Goal: Register for event/course

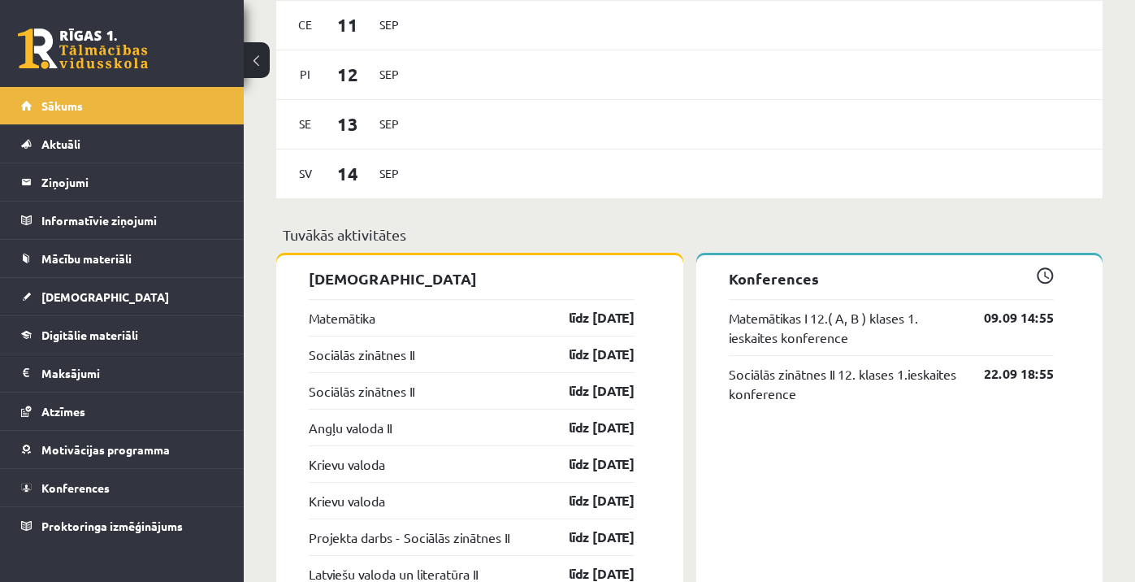
scroll to position [1123, 0]
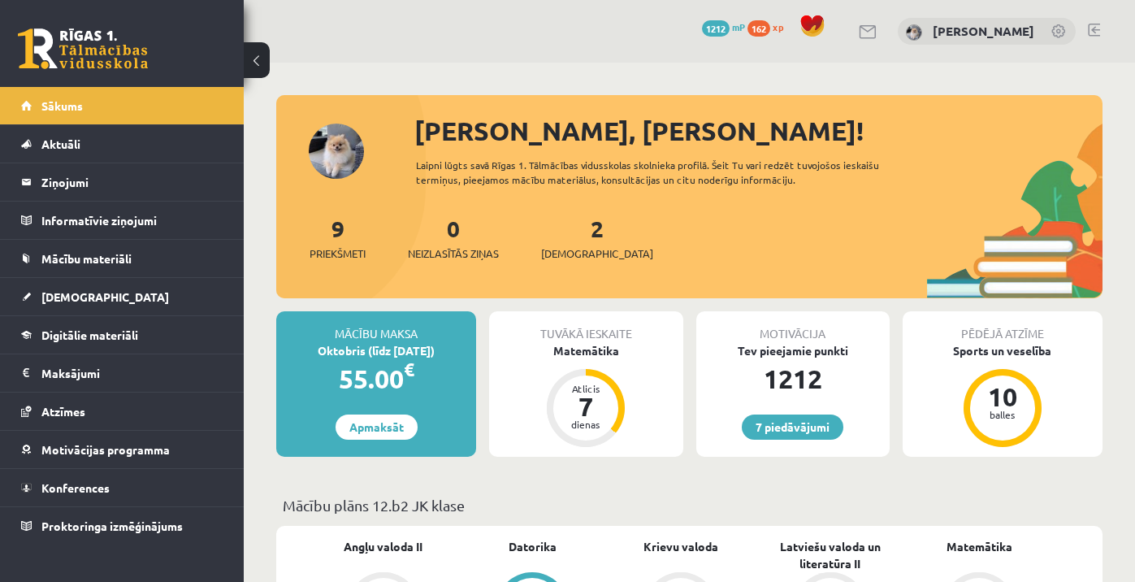
scroll to position [1123, 0]
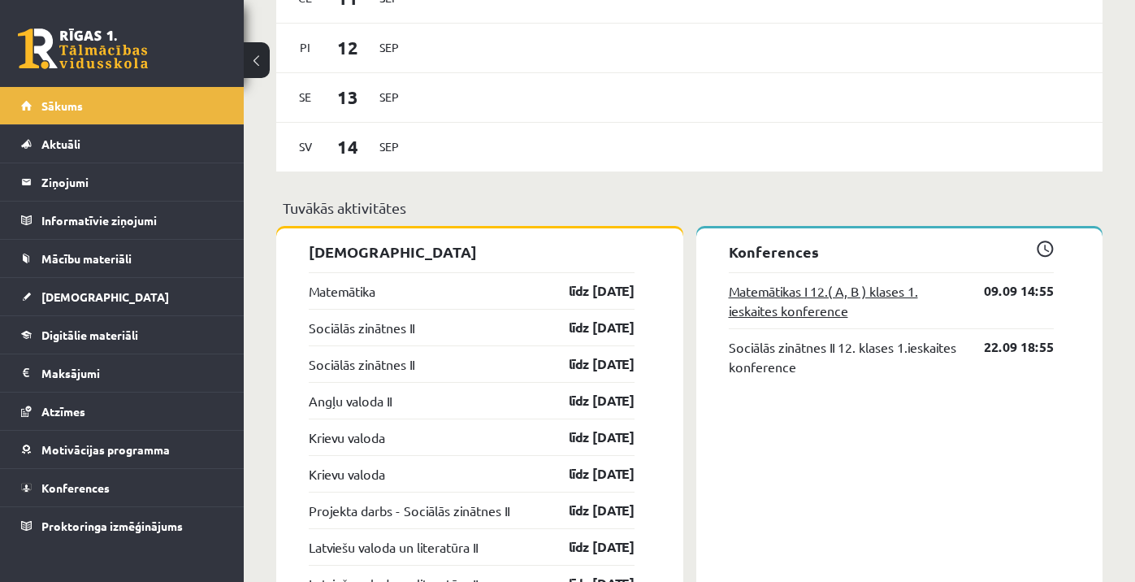
click at [851, 285] on link "Matemātikas I 12.( A, B ) klases 1. ieskaites konference" at bounding box center [845, 300] width 232 height 39
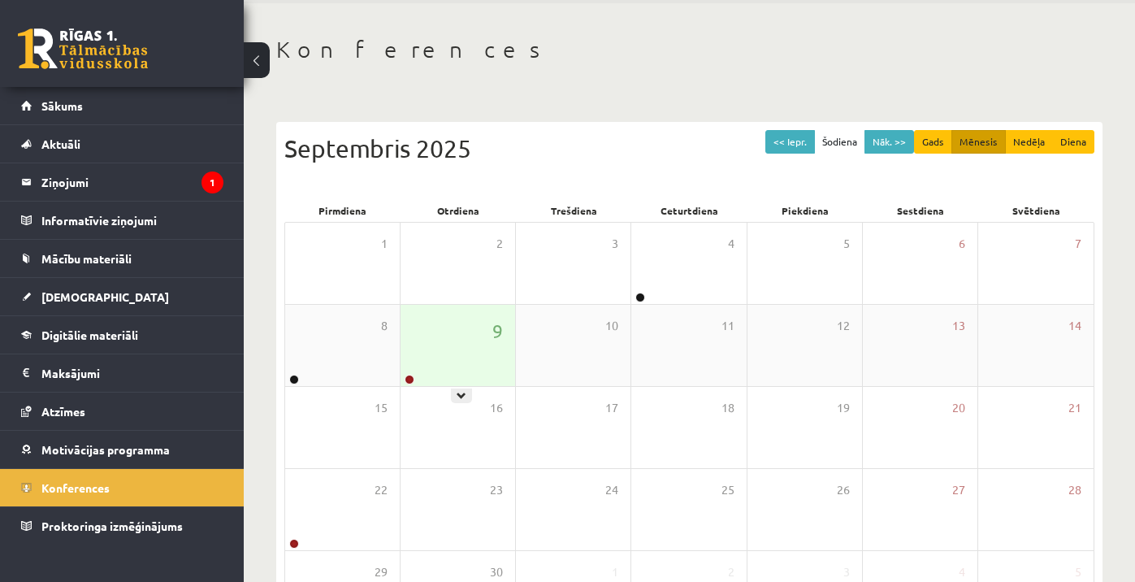
scroll to position [79, 0]
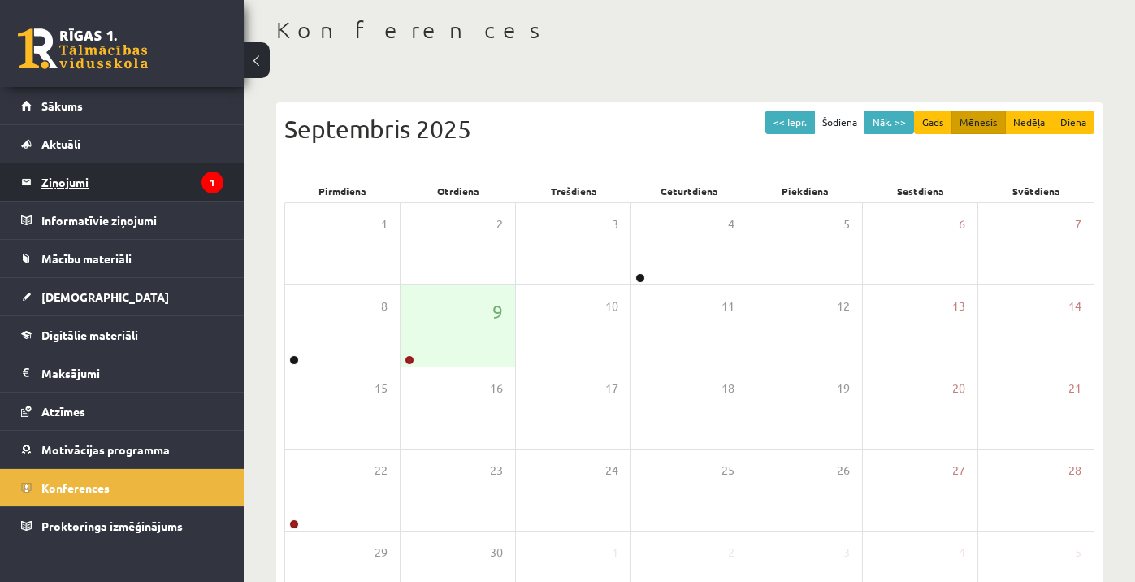
click at [208, 168] on legend "Ziņojumi 1" at bounding box center [132, 181] width 182 height 37
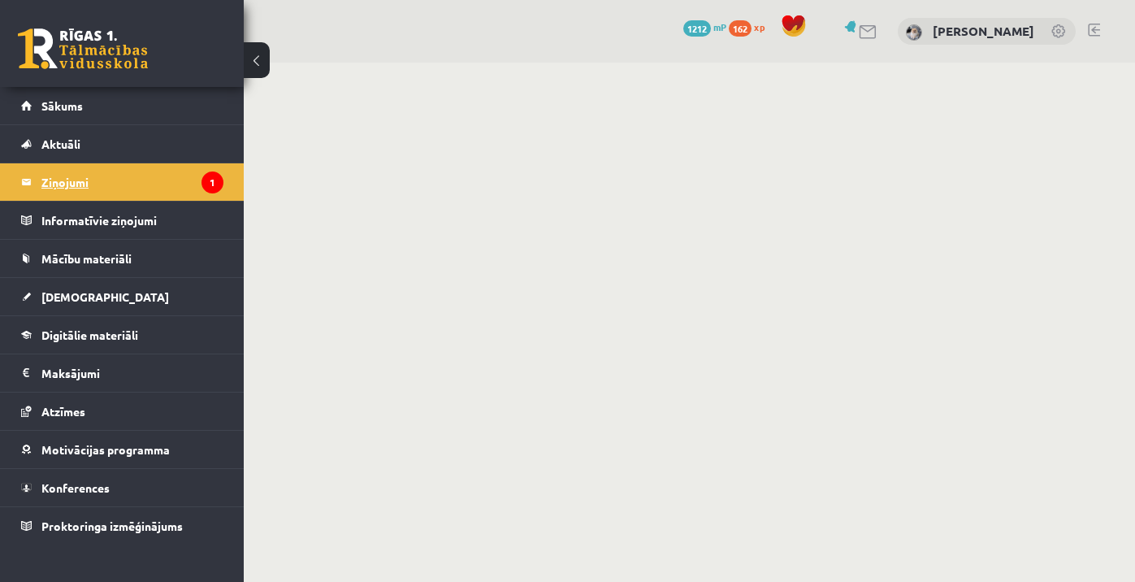
click at [180, 200] on legend "Ziņojumi 1" at bounding box center [132, 181] width 182 height 37
click at [140, 99] on link "Sākums" at bounding box center [122, 105] width 202 height 37
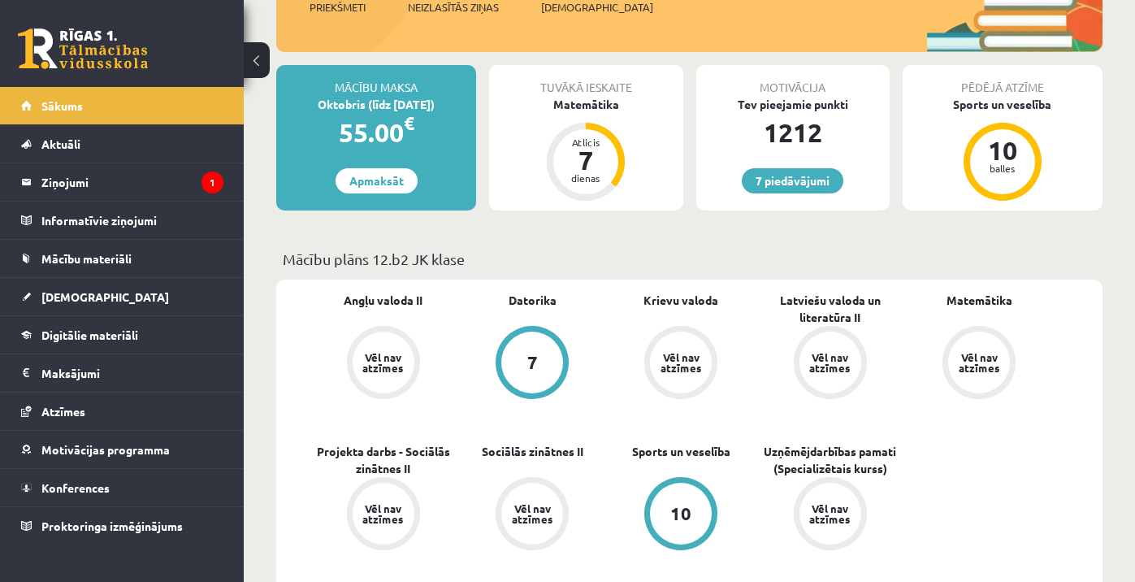
scroll to position [462, 0]
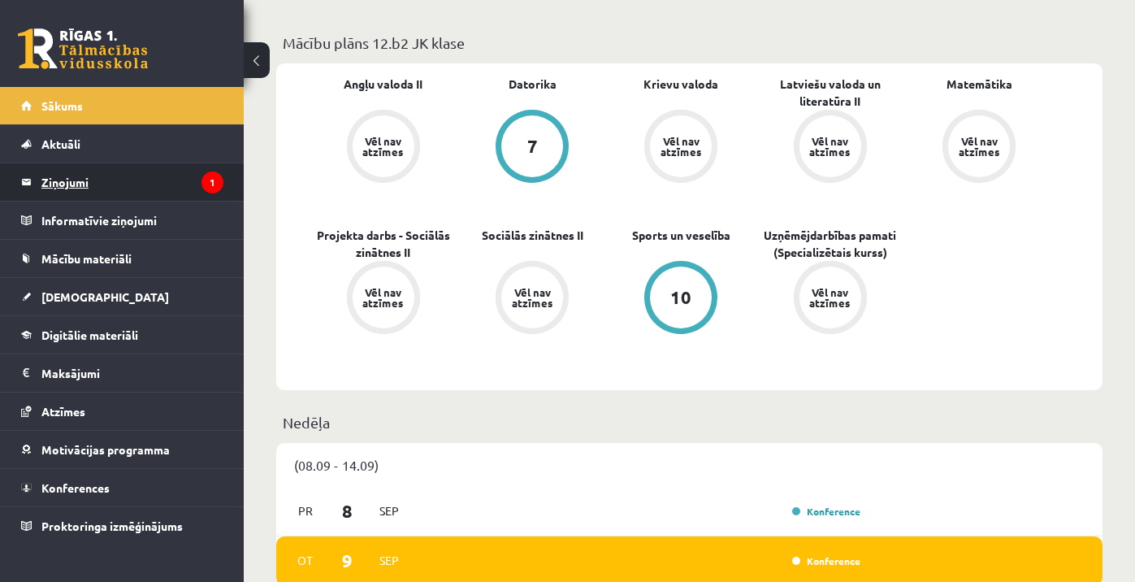
click at [167, 190] on legend "Ziņojumi 1" at bounding box center [132, 181] width 182 height 37
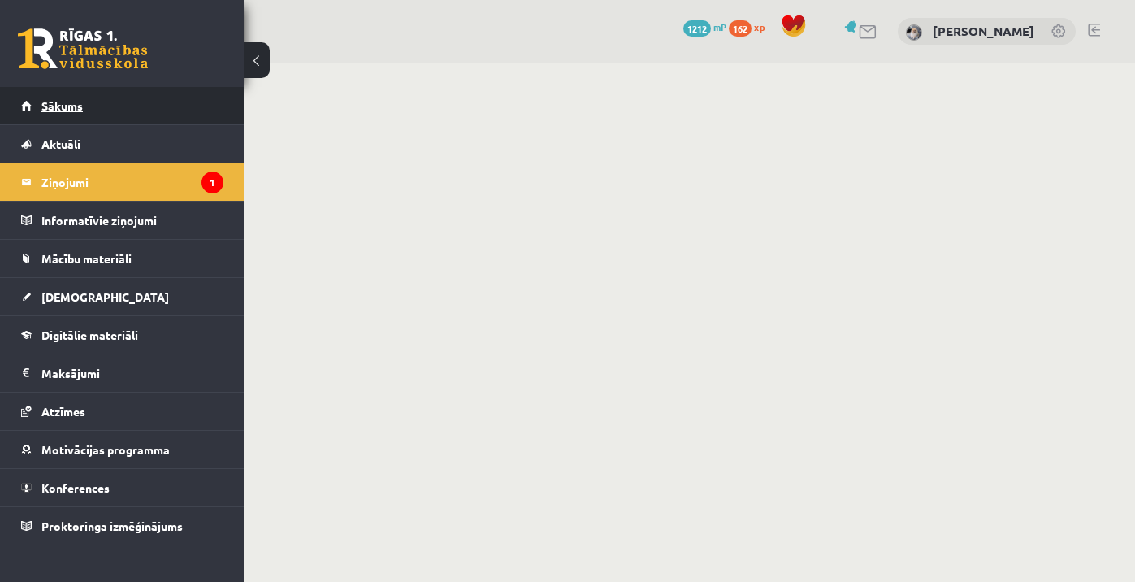
click at [148, 122] on link "Sākums" at bounding box center [122, 105] width 202 height 37
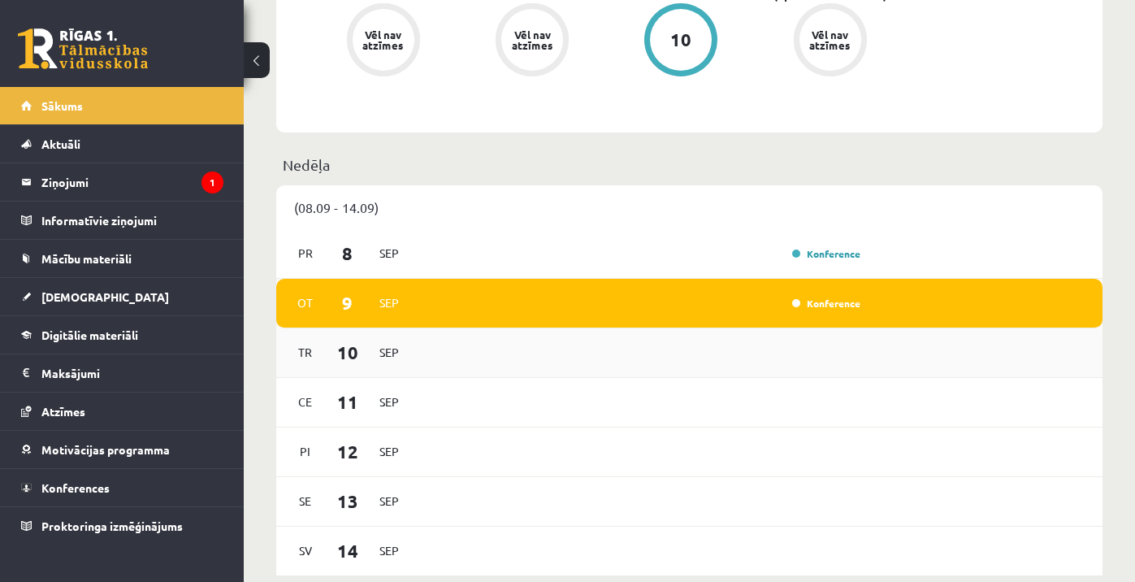
scroll to position [724, 0]
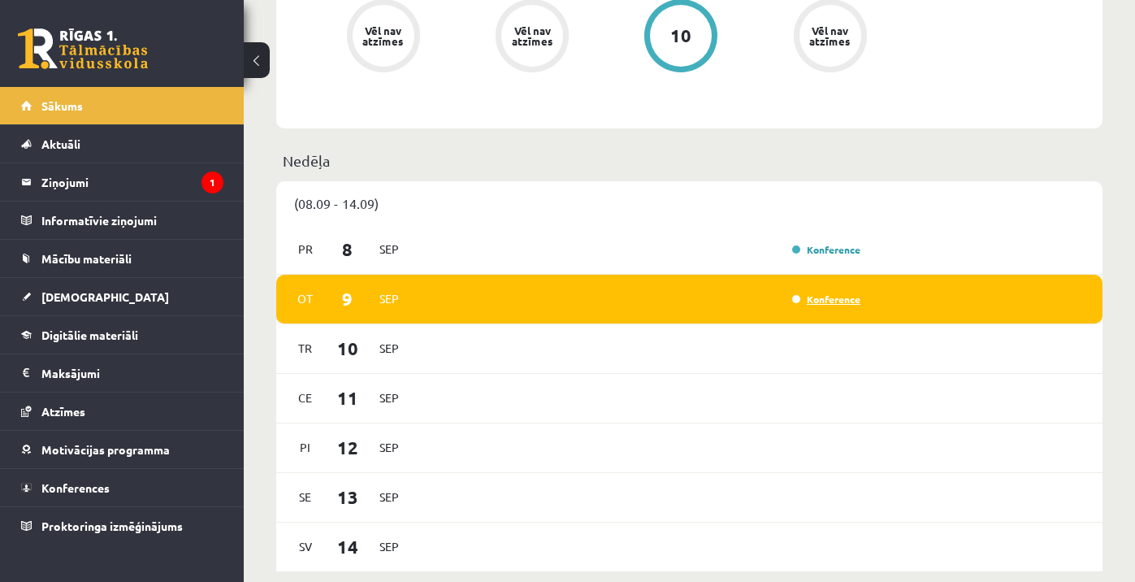
click at [834, 301] on link "Konference" at bounding box center [826, 298] width 68 height 13
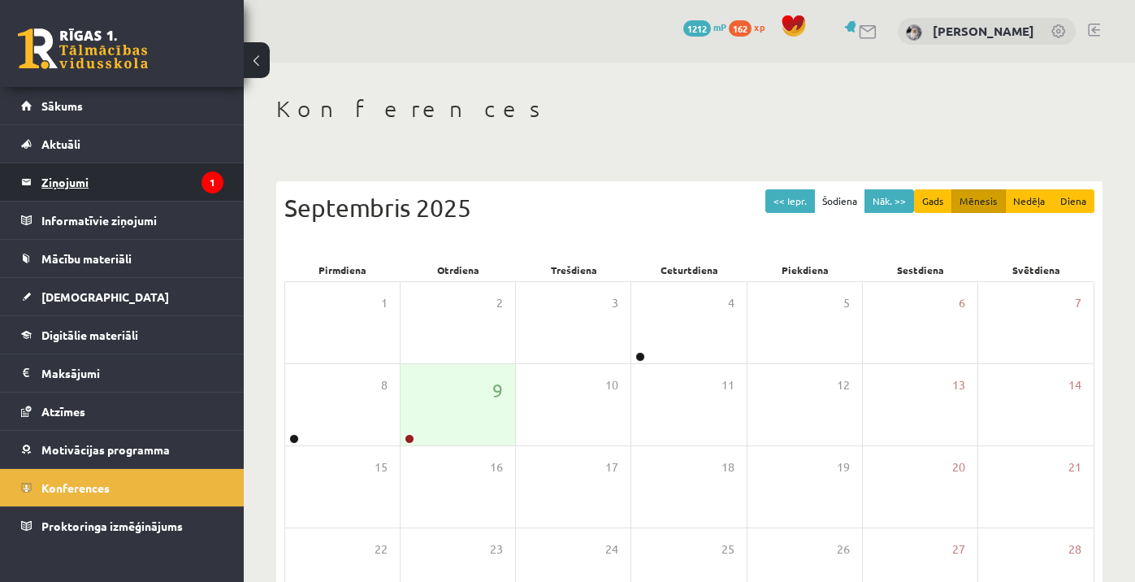
click at [218, 166] on legend "Ziņojumi 1" at bounding box center [132, 181] width 182 height 37
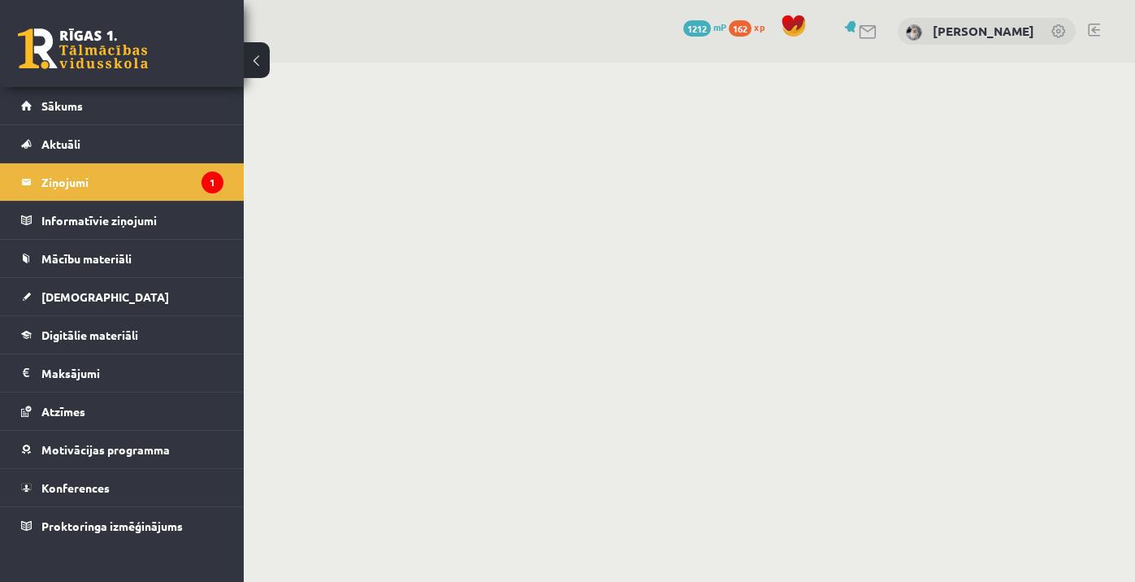
click at [878, 31] on link at bounding box center [868, 32] width 19 height 14
click at [71, 110] on span "Sākums" at bounding box center [61, 105] width 41 height 15
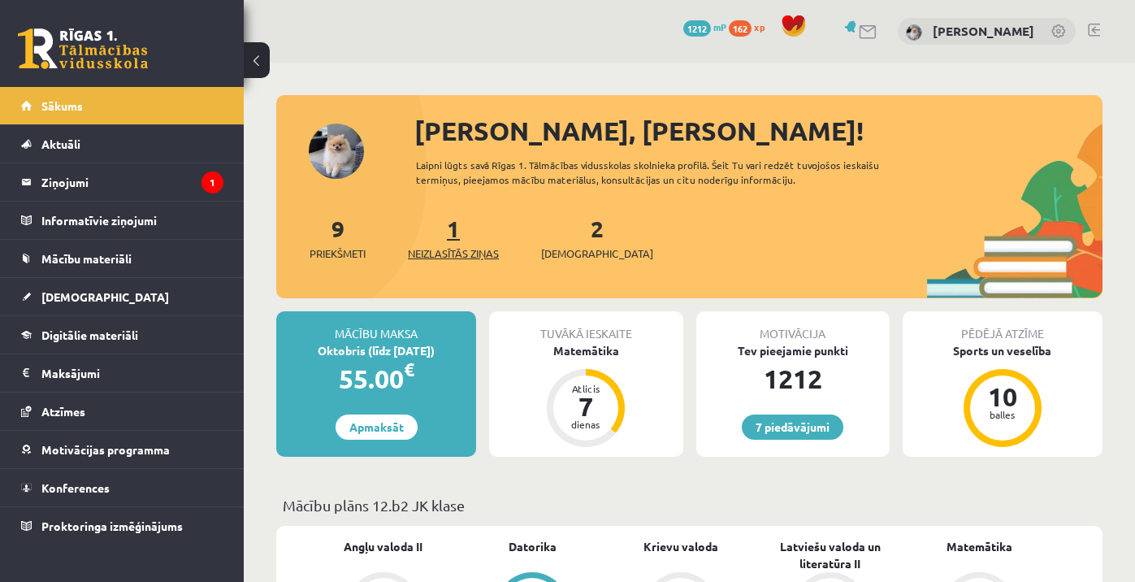
click at [457, 232] on link "1 Neizlasītās ziņas" at bounding box center [453, 238] width 91 height 48
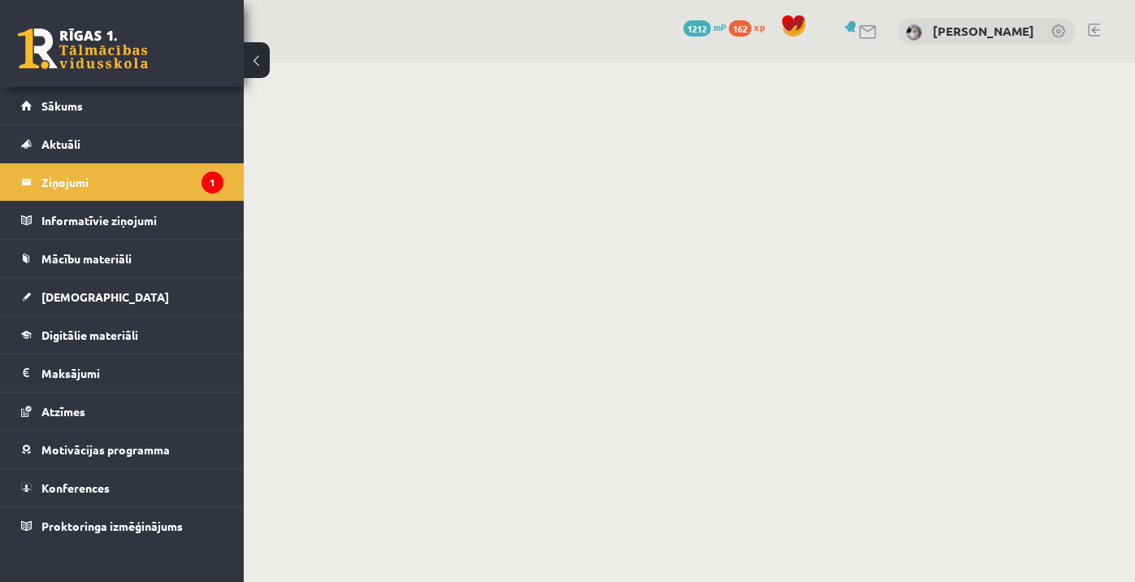
click at [878, 28] on link at bounding box center [868, 32] width 19 height 14
click at [806, 17] on span at bounding box center [793, 26] width 24 height 24
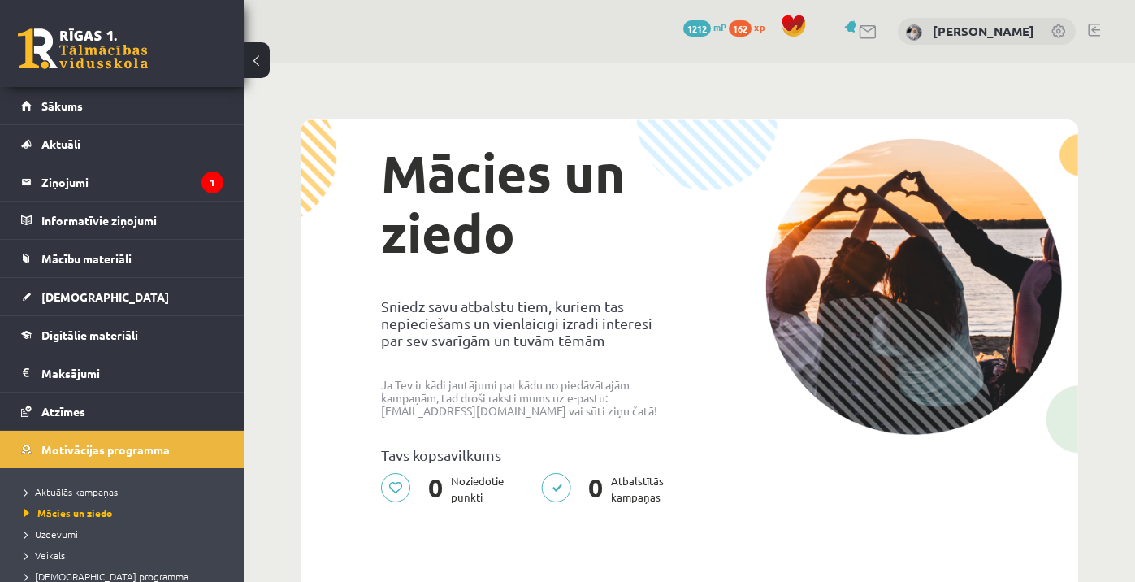
click at [878, 32] on link at bounding box center [868, 32] width 19 height 14
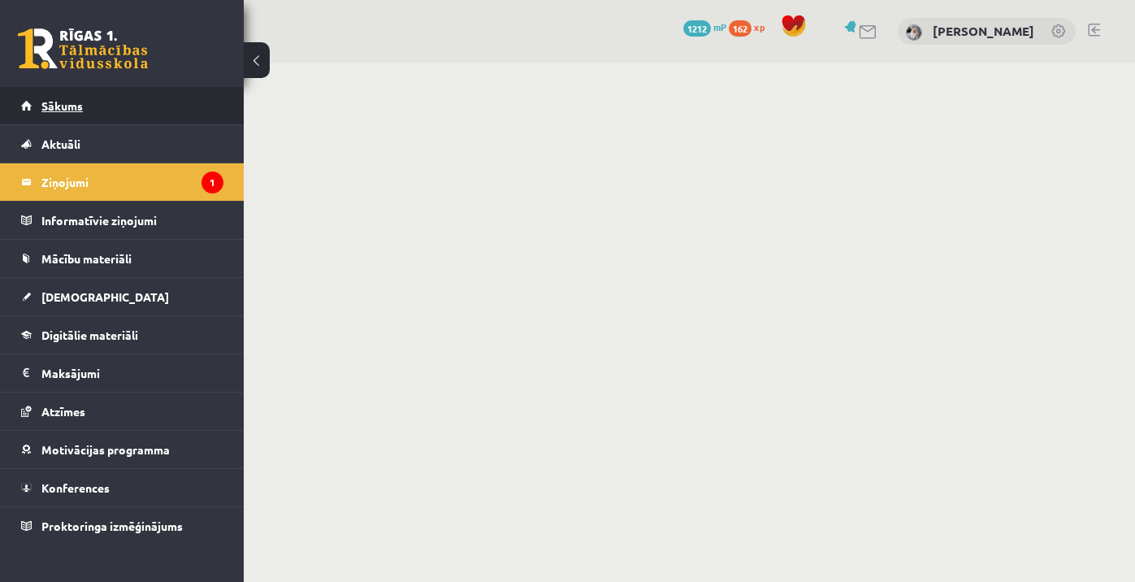
click at [76, 108] on span "Sākums" at bounding box center [61, 105] width 41 height 15
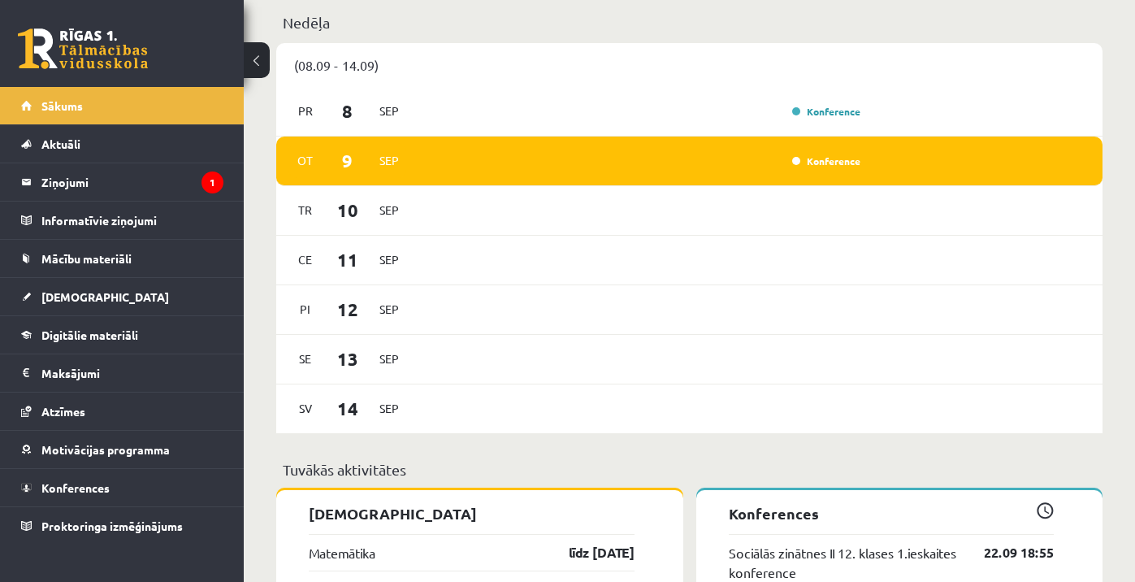
scroll to position [892, 0]
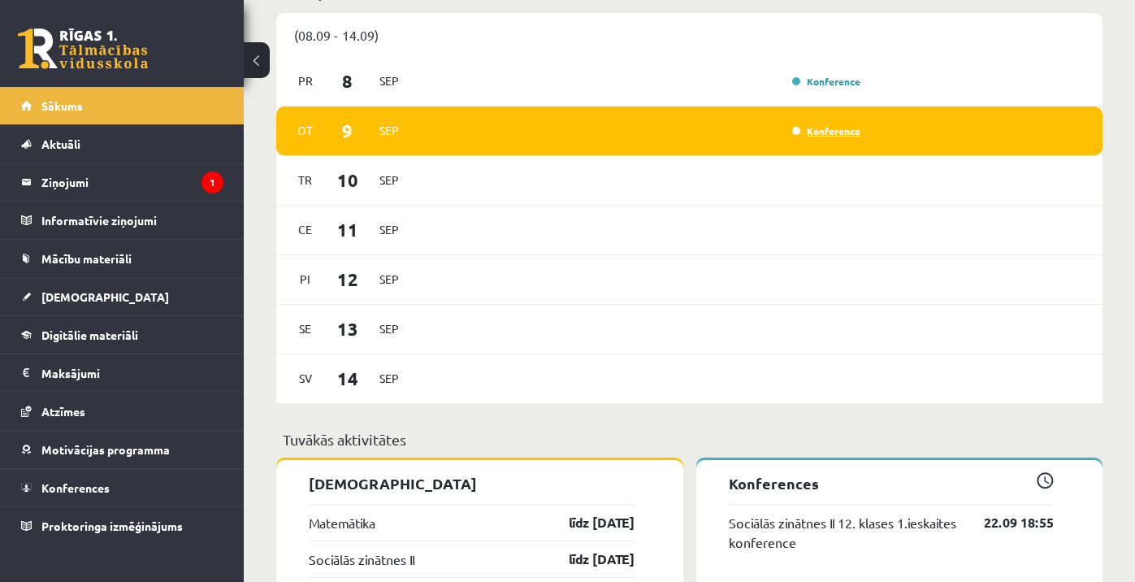
click at [833, 136] on link "Konference" at bounding box center [826, 130] width 68 height 13
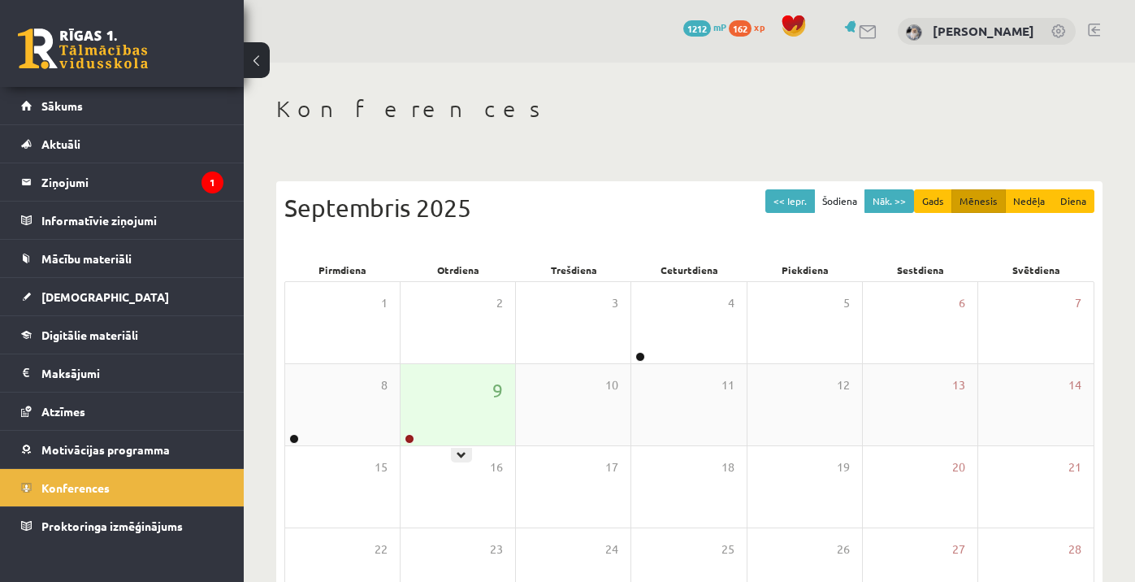
click at [476, 385] on div "9" at bounding box center [457, 404] width 115 height 81
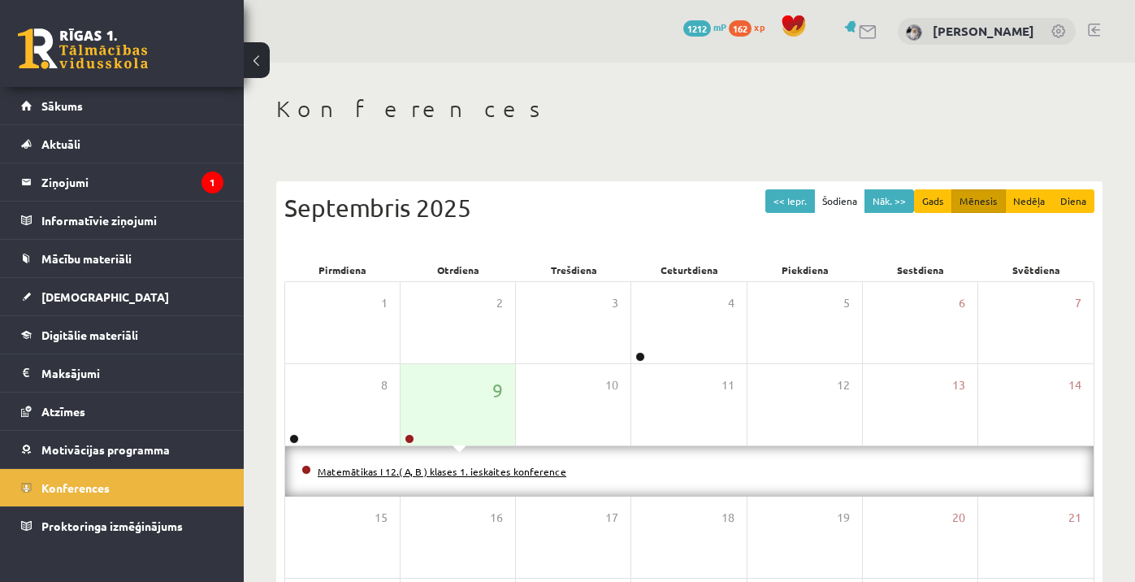
click at [423, 467] on link "Matemātikas I 12.( A, B ) klases 1. ieskaites konference" at bounding box center [442, 471] width 249 height 13
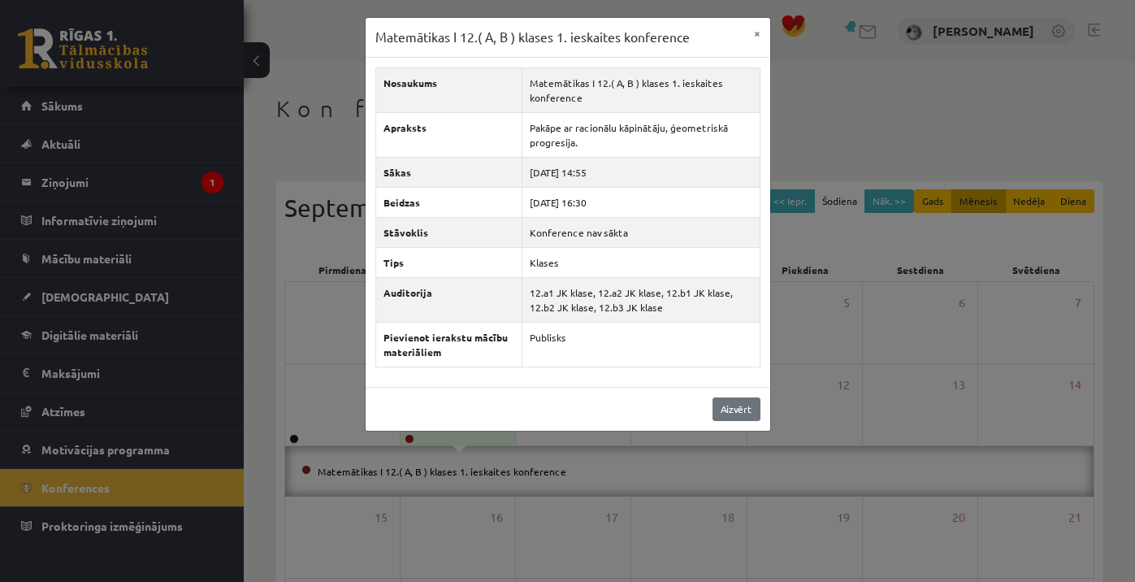
click at [736, 409] on link "Aizvērt" at bounding box center [736, 409] width 48 height 24
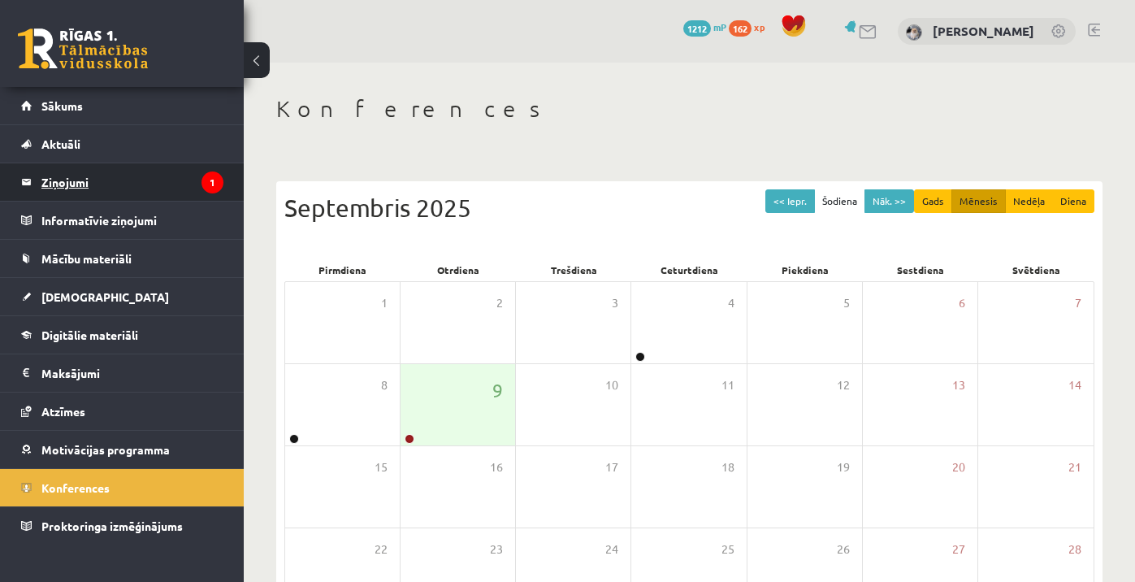
click at [157, 193] on legend "Ziņojumi 1" at bounding box center [132, 181] width 182 height 37
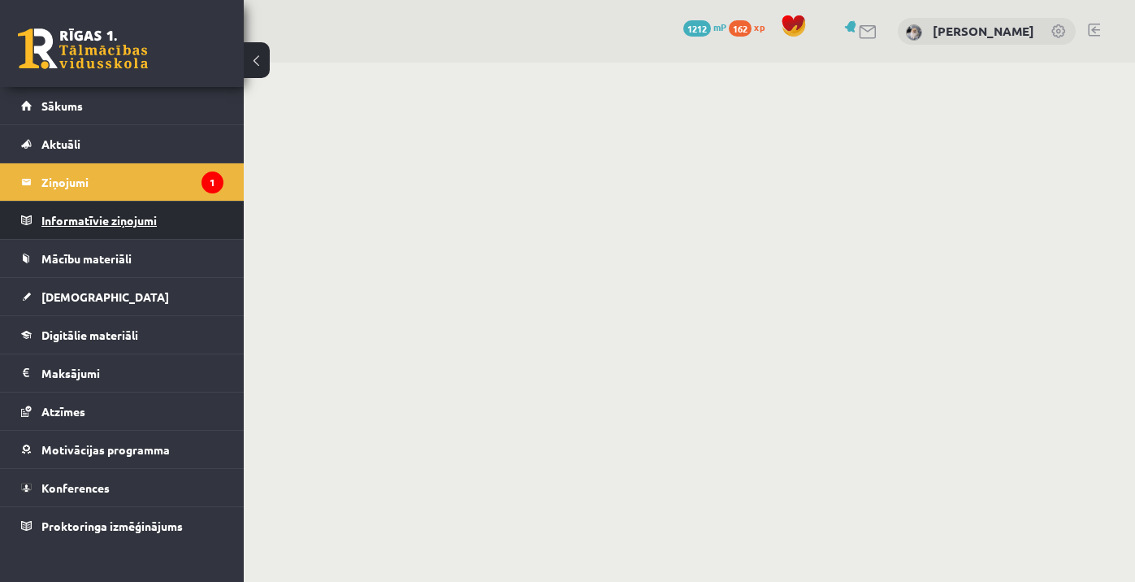
click at [140, 206] on legend "Informatīvie ziņojumi 0" at bounding box center [132, 219] width 182 height 37
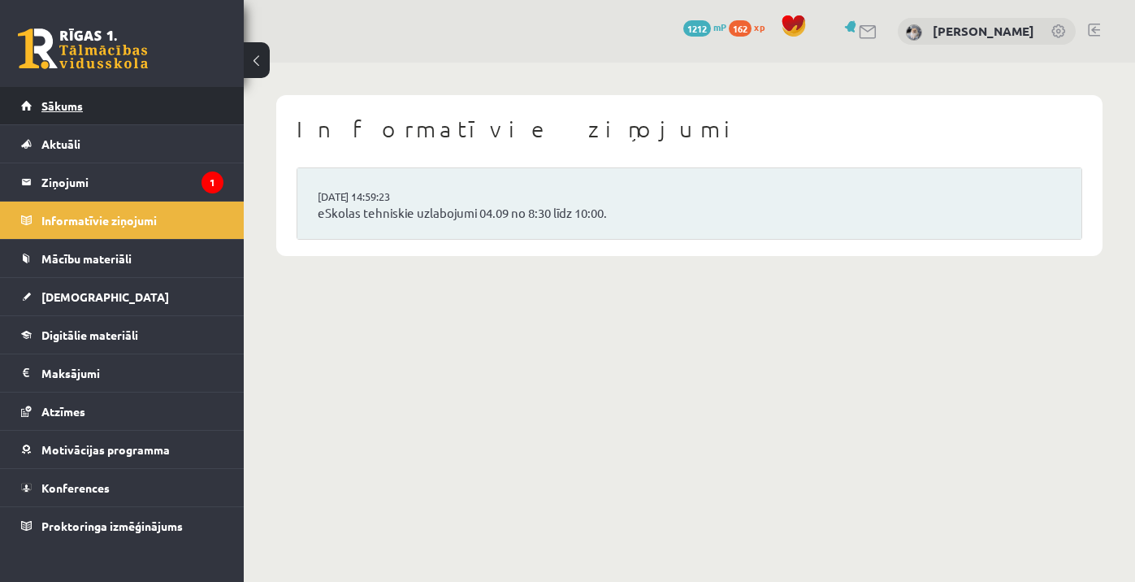
click at [100, 115] on link "Sākums" at bounding box center [122, 105] width 202 height 37
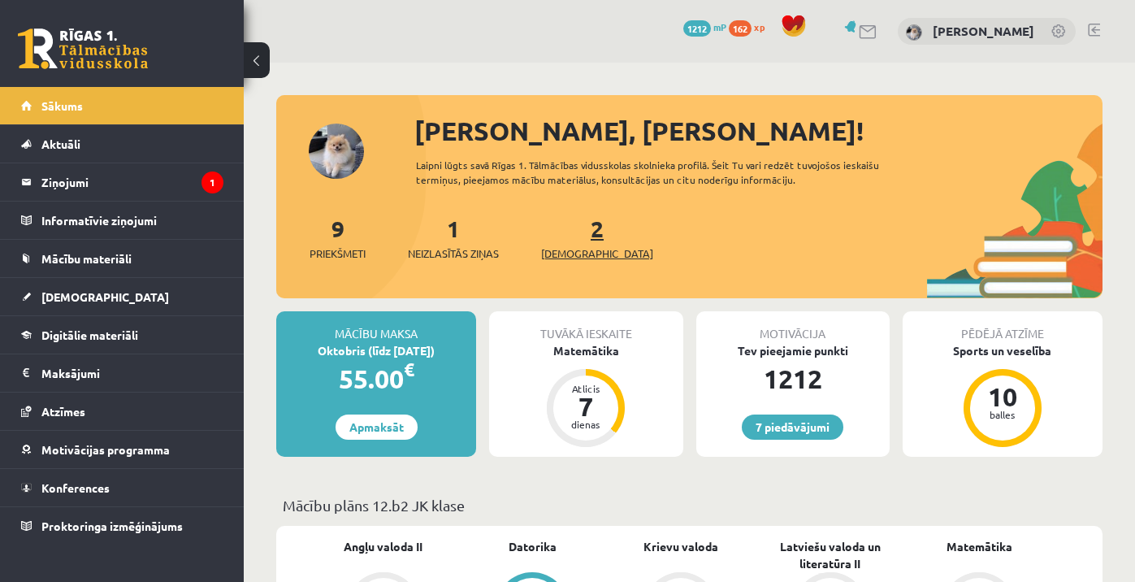
click at [563, 255] on span "[DEMOGRAPHIC_DATA]" at bounding box center [597, 253] width 112 height 16
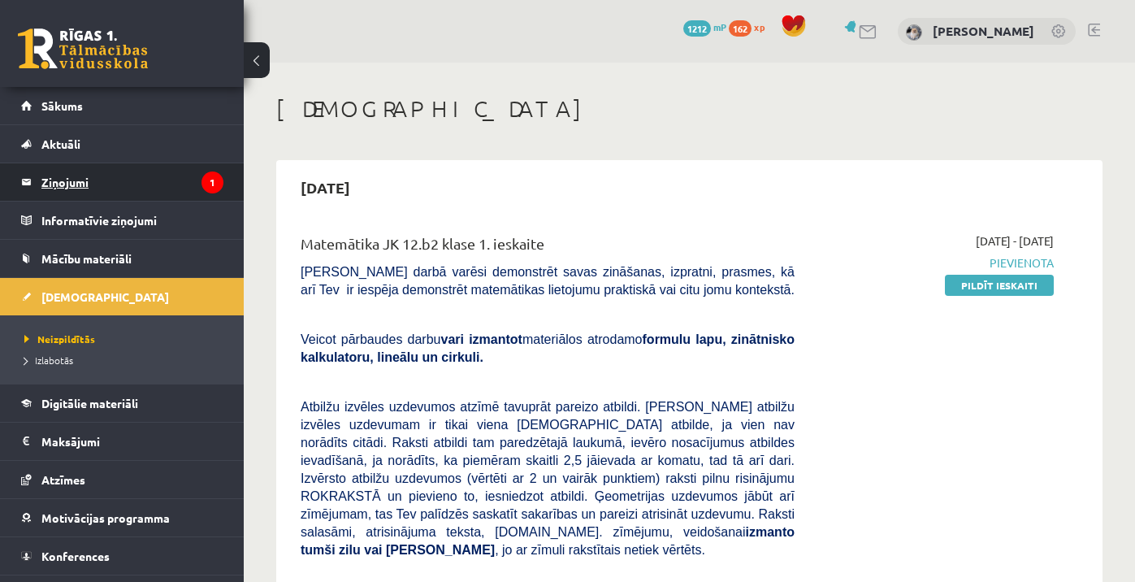
click at [184, 184] on legend "Ziņojumi 1" at bounding box center [132, 181] width 182 height 37
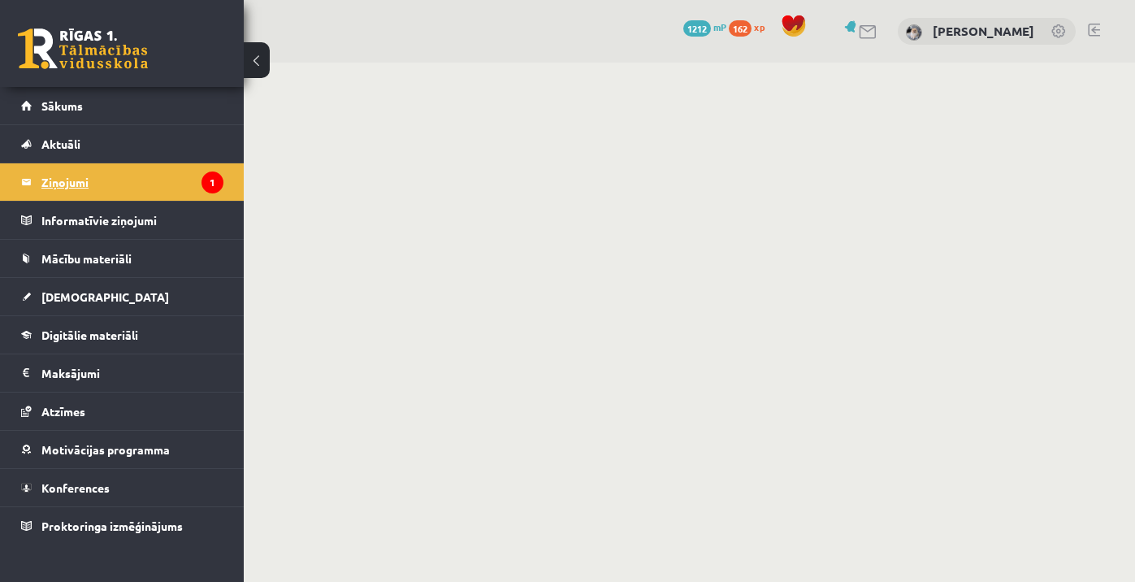
click at [184, 184] on legend "Ziņojumi 1" at bounding box center [132, 181] width 182 height 37
click at [123, 179] on legend "Ziņojumi 1" at bounding box center [132, 181] width 182 height 37
click at [878, 30] on link at bounding box center [868, 32] width 19 height 14
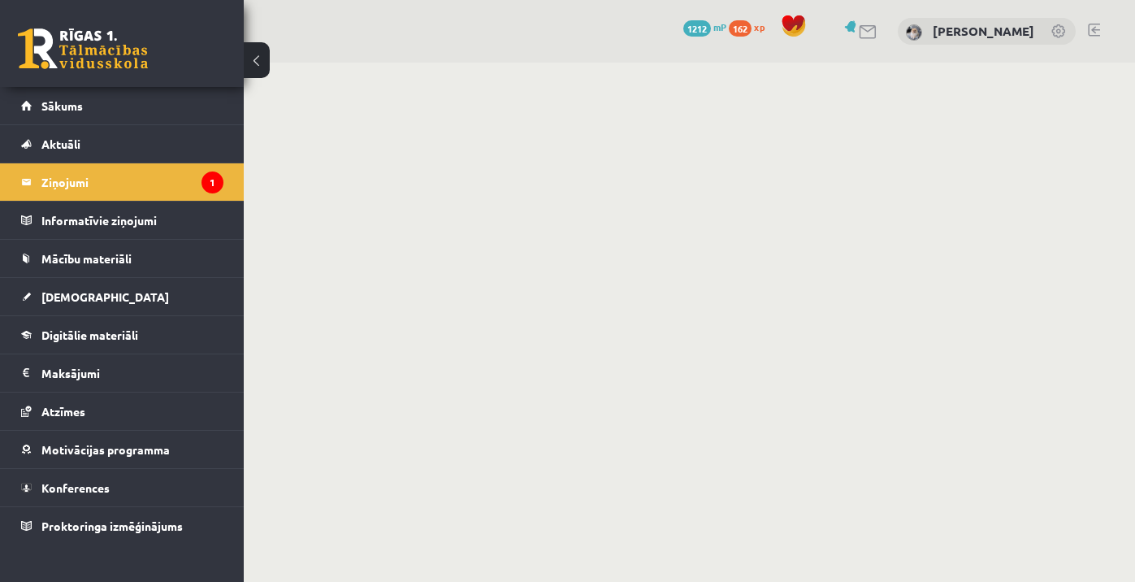
click at [878, 30] on link at bounding box center [868, 32] width 19 height 14
click at [113, 102] on link "Sākums" at bounding box center [122, 105] width 202 height 37
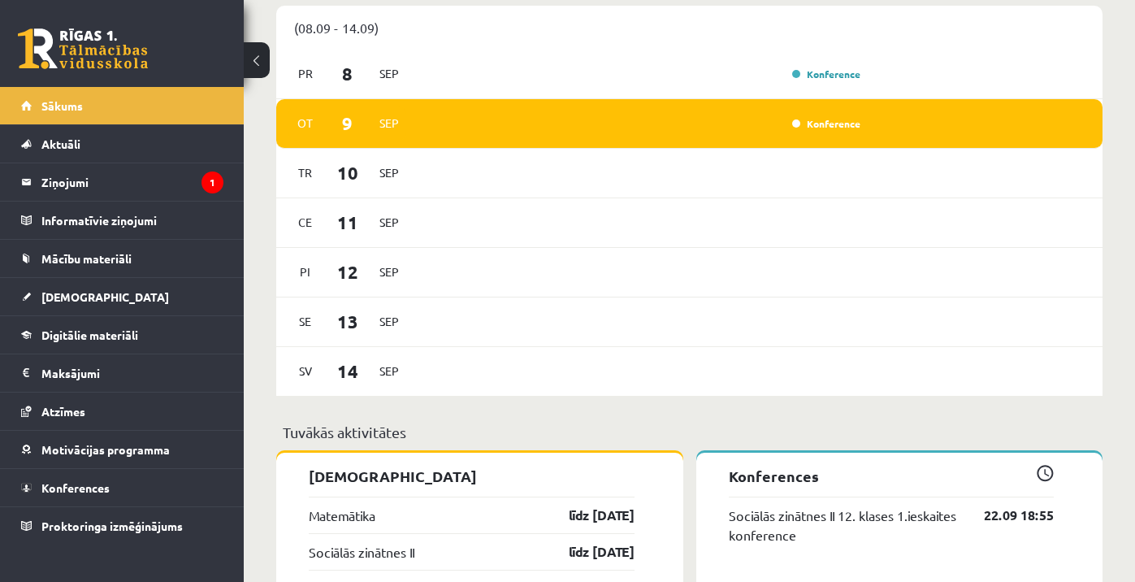
scroll to position [933, 0]
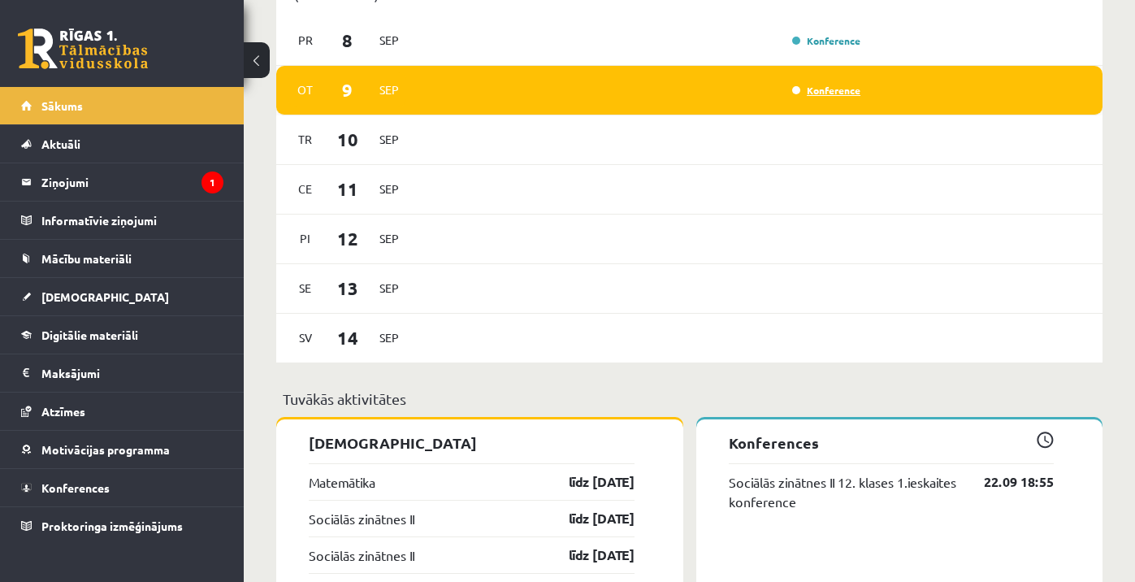
click at [837, 94] on link "Konference" at bounding box center [826, 90] width 68 height 13
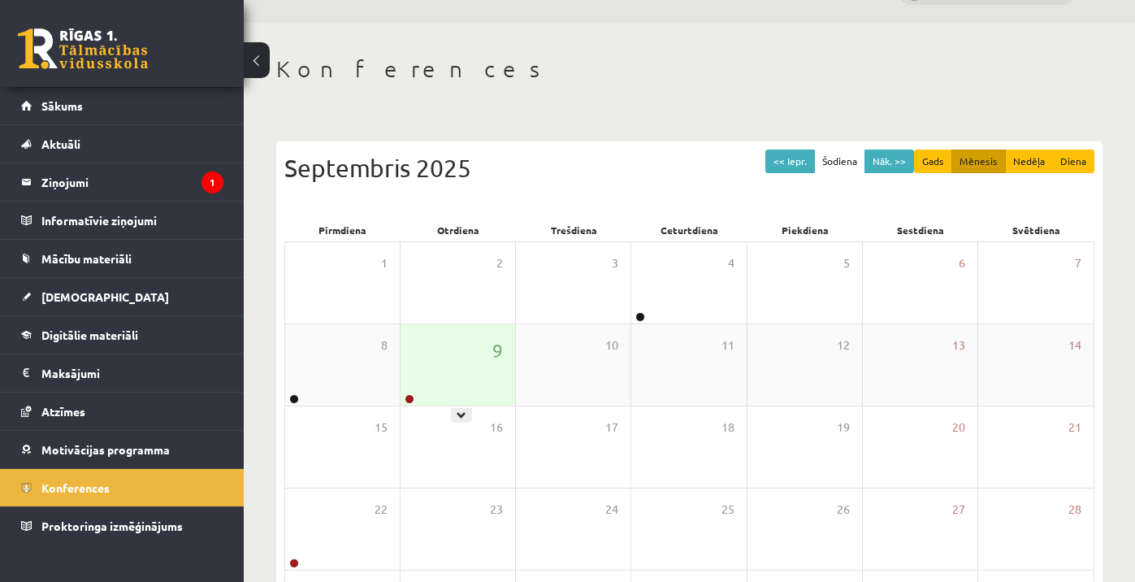
scroll to position [99, 0]
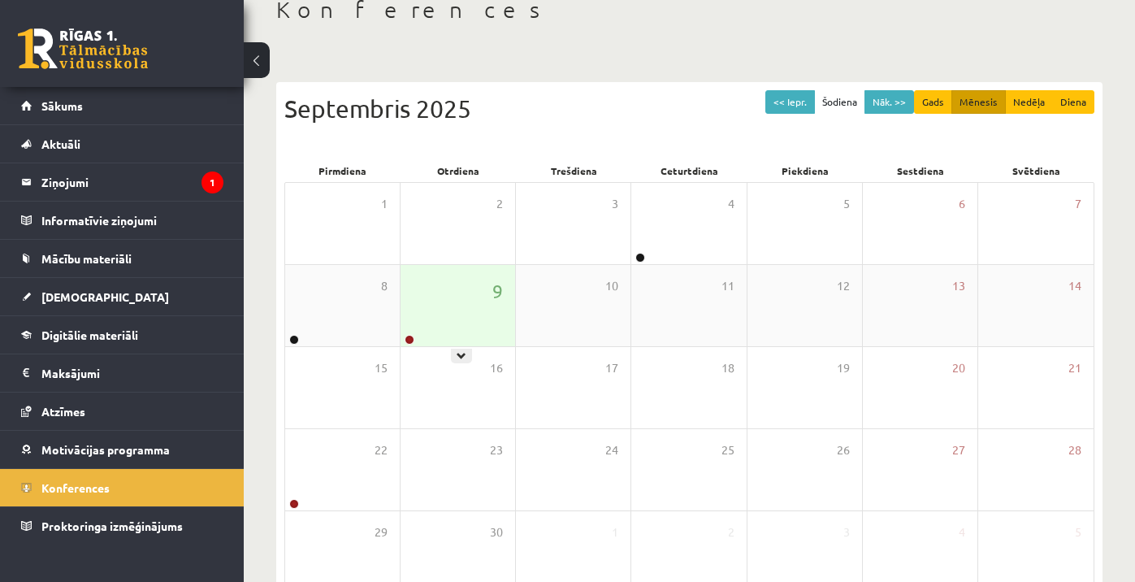
click at [457, 332] on div "9" at bounding box center [457, 305] width 115 height 81
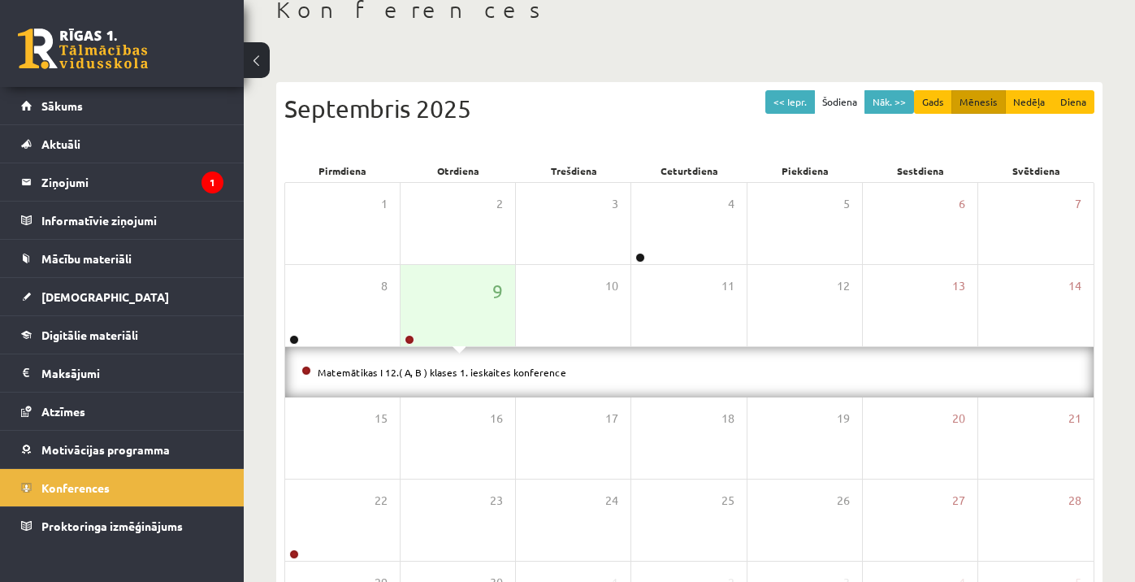
click at [443, 378] on li "Matemātikas I 12.( A, B ) klases 1. ieskaites konference" at bounding box center [689, 372] width 776 height 18
click at [437, 374] on link "Matemātikas I 12.( A, B ) klases 1. ieskaites konference" at bounding box center [442, 372] width 249 height 13
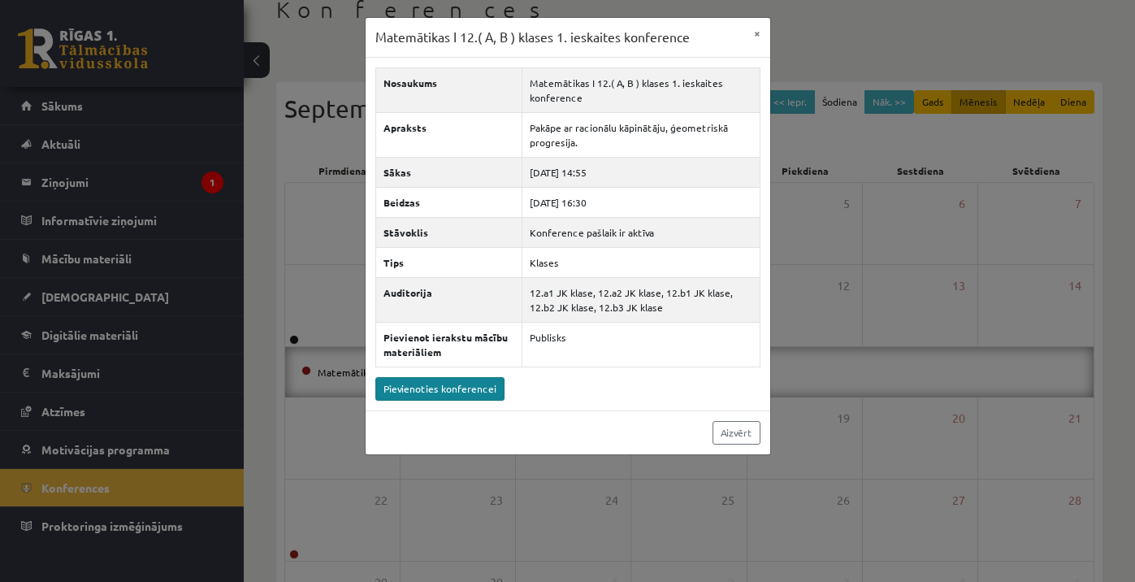
click at [476, 387] on link "Pievienoties konferencei" at bounding box center [439, 389] width 129 height 24
